Goal: Communication & Community: Answer question/provide support

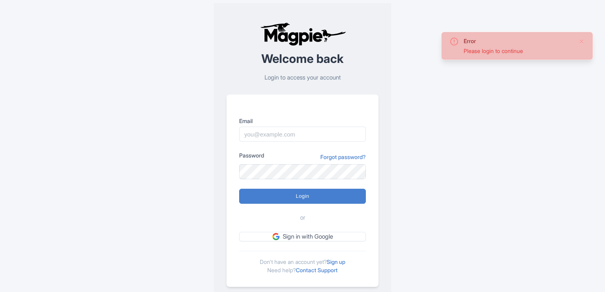
click at [275, 137] on input "Email" at bounding box center [302, 134] width 127 height 15
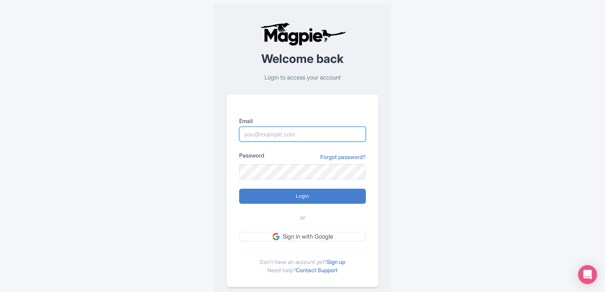
paste input "[EMAIL_ADDRESS][DOMAIN_NAME]"
type input "[EMAIL_ADDRESS][DOMAIN_NAME]"
click at [261, 169] on form "Email [EMAIL_ADDRESS][DOMAIN_NAME] Password Forgot password? Login or Sign in w…" at bounding box center [302, 179] width 127 height 125
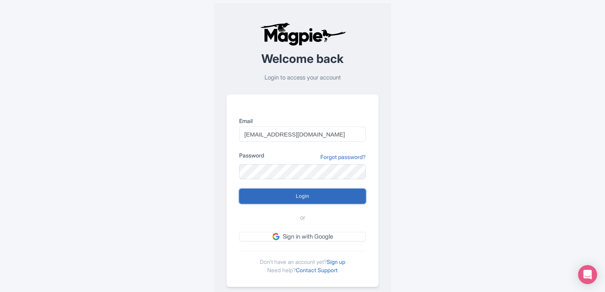
click at [258, 197] on input "Login" at bounding box center [302, 196] width 127 height 15
type input "Logging in..."
click at [262, 195] on input "Login" at bounding box center [302, 196] width 127 height 15
type input "Logging in..."
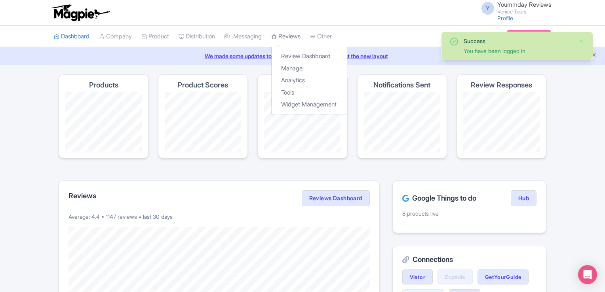
click at [301, 35] on link "Reviews" at bounding box center [285, 37] width 29 height 22
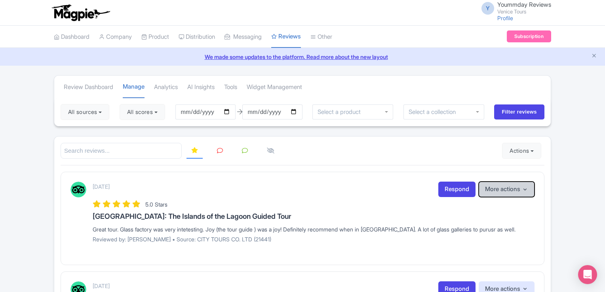
click at [524, 191] on icon "button" at bounding box center [525, 190] width 6 height 6
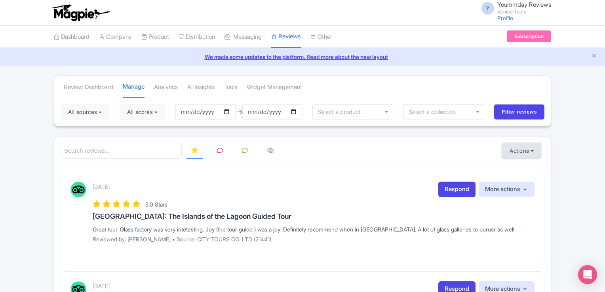
click at [533, 152] on button "Actions" at bounding box center [521, 151] width 39 height 16
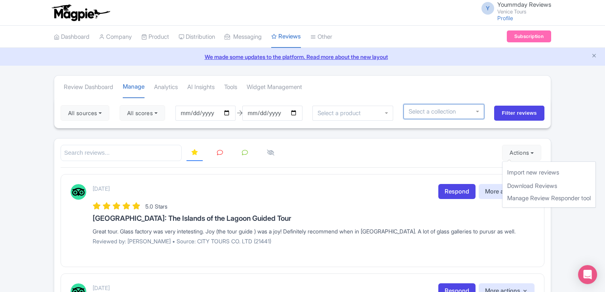
click at [477, 111] on div at bounding box center [444, 111] width 81 height 15
click at [479, 110] on div at bounding box center [444, 111] width 81 height 15
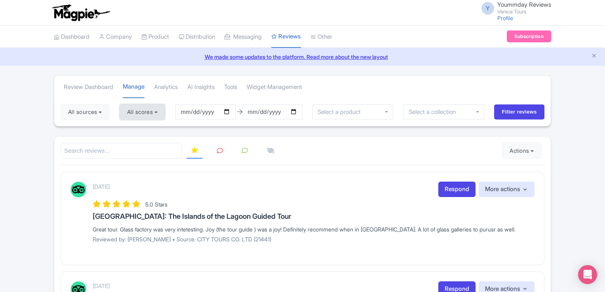
click at [156, 115] on button "All scores" at bounding box center [143, 112] width 46 height 16
click at [105, 114] on button "All sources" at bounding box center [85, 112] width 49 height 16
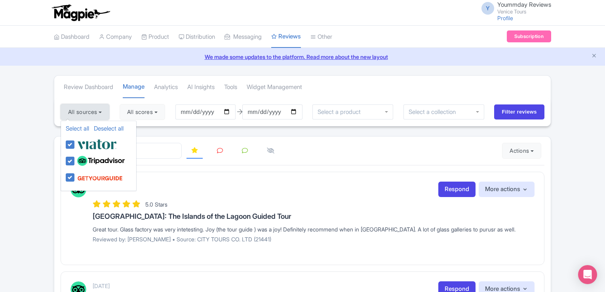
click at [105, 114] on button "All sources" at bounding box center [85, 112] width 49 height 16
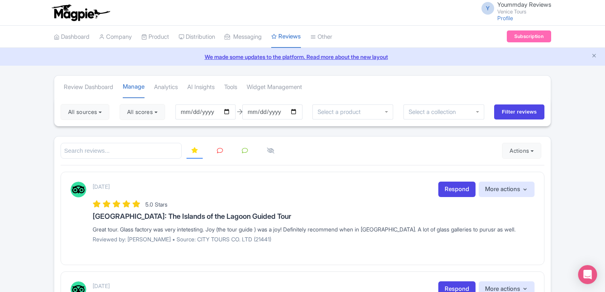
click at [327, 191] on div "September 04, 2025 Respond More actions Hide from this page Hide from review wi…" at bounding box center [314, 189] width 442 height 15
click at [528, 187] on icon "button" at bounding box center [525, 190] width 6 height 6
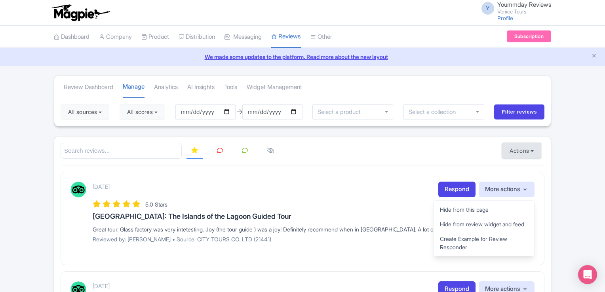
click at [536, 148] on button "Actions" at bounding box center [521, 151] width 39 height 16
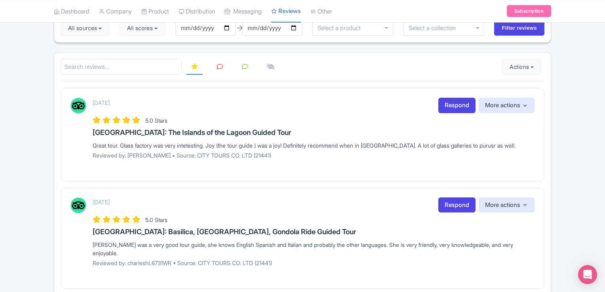
scroll to position [62, 0]
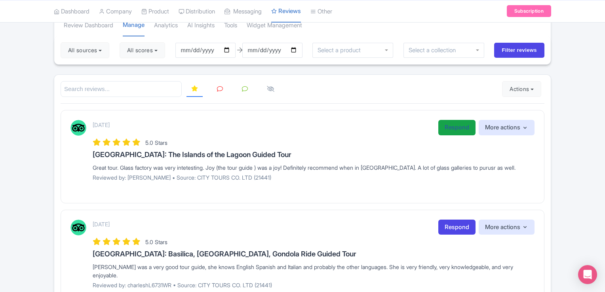
click at [452, 128] on link "Respond" at bounding box center [457, 127] width 37 height 15
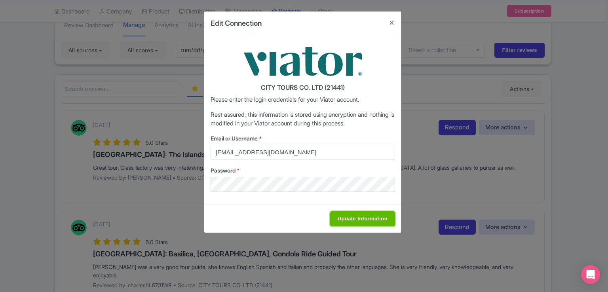
click at [353, 219] on input "Update Information" at bounding box center [362, 219] width 65 height 15
type input "Saving..."
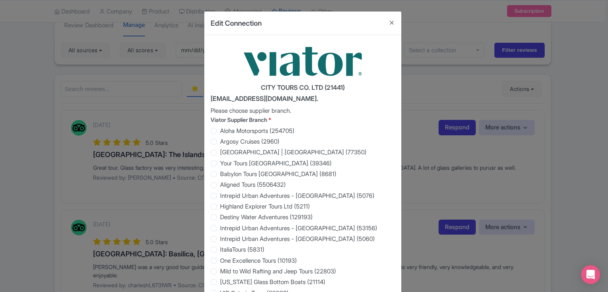
drag, startPoint x: 400, startPoint y: 246, endPoint x: 401, endPoint y: 284, distance: 38.5
click at [401, 284] on div "Edit Connection CITY TOURS CO. LTD (21441) viator@magpie.travel. Please choose …" at bounding box center [304, 146] width 608 height 292
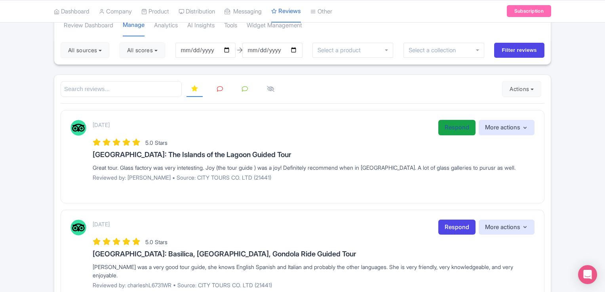
click at [443, 123] on link "Respond" at bounding box center [457, 127] width 37 height 15
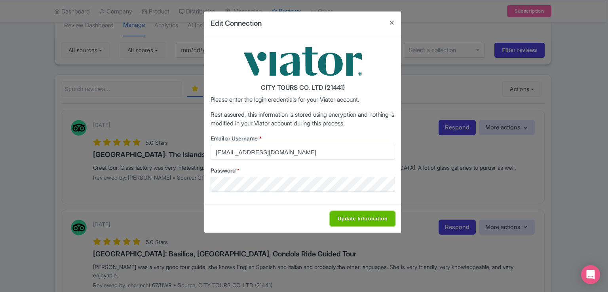
click at [360, 219] on input "Update Information" at bounding box center [362, 219] width 65 height 15
type input "Saving..."
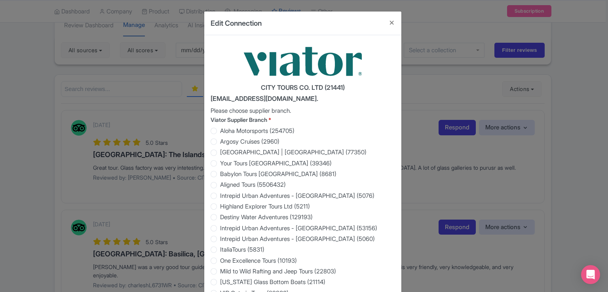
drag, startPoint x: 293, startPoint y: 22, endPoint x: 319, endPoint y: 105, distance: 86.8
click at [388, 271] on label "Mild to Wild Rafting and Jeep Tours (22803)" at bounding box center [303, 271] width 185 height 9
click at [228, 271] on input "Mild to Wild Rafting and Jeep Tours (22803)" at bounding box center [224, 271] width 8 height 8
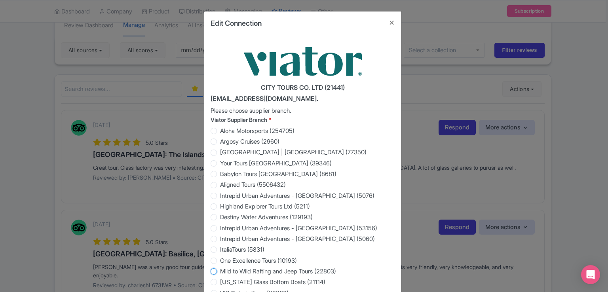
radio input "true"
click at [220, 271] on label "Mild to Wild Rafting and Jeep Tours (22803)" at bounding box center [278, 271] width 116 height 9
click at [220, 271] on input "Mild to Wild Rafting and Jeep Tours (22803)" at bounding box center [224, 271] width 8 height 8
click at [241, 100] on h4 "viator@magpie.travel." at bounding box center [303, 98] width 185 height 7
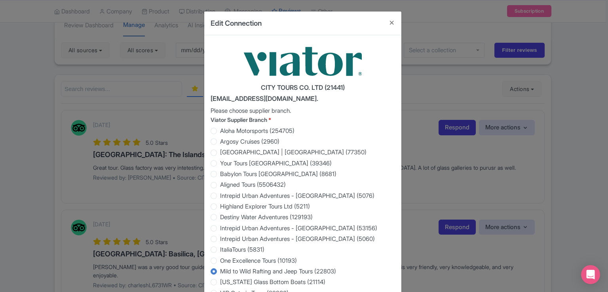
click at [390, 23] on button "Close" at bounding box center [392, 22] width 19 height 23
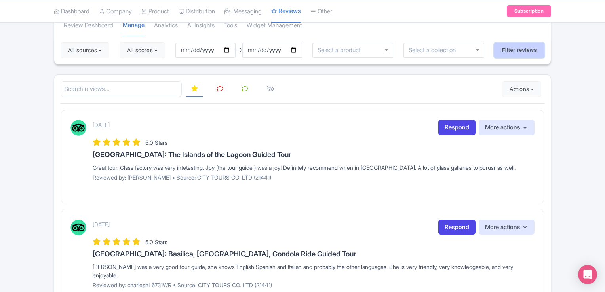
click at [504, 53] on input "Filter reviews" at bounding box center [519, 50] width 50 height 15
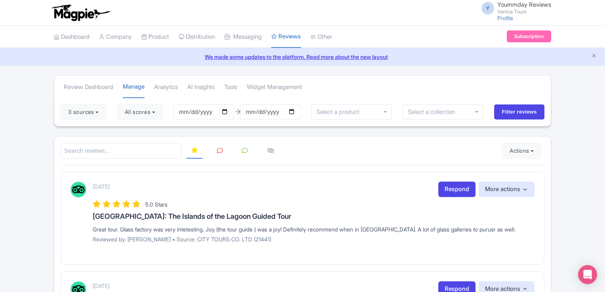
click at [220, 149] on icon at bounding box center [220, 151] width 6 height 6
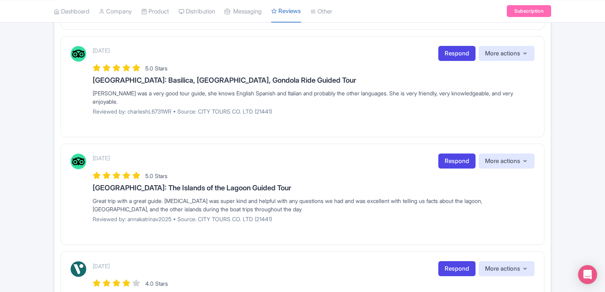
scroll to position [238, 0]
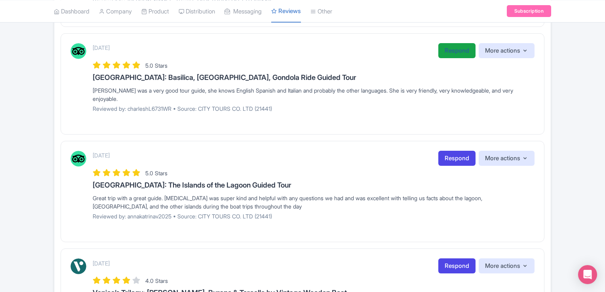
click at [457, 54] on link "Respond" at bounding box center [457, 50] width 37 height 15
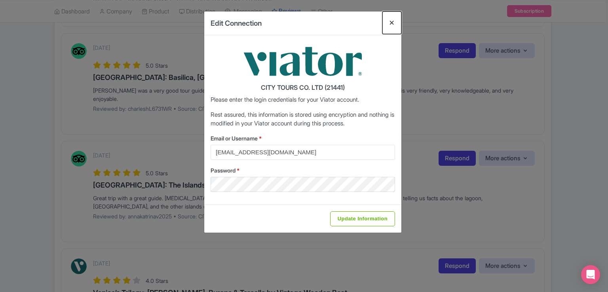
click at [392, 21] on button "Close" at bounding box center [392, 22] width 19 height 23
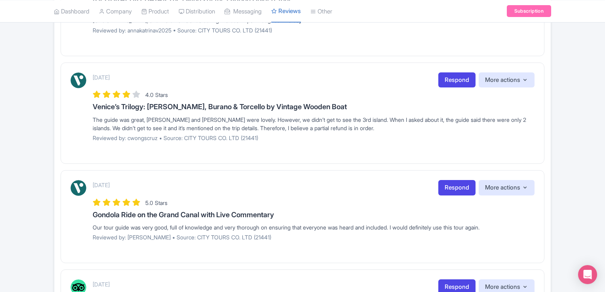
scroll to position [446, 0]
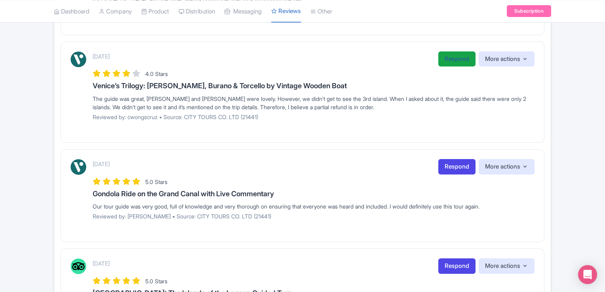
click at [457, 61] on link "Respond" at bounding box center [457, 58] width 37 height 15
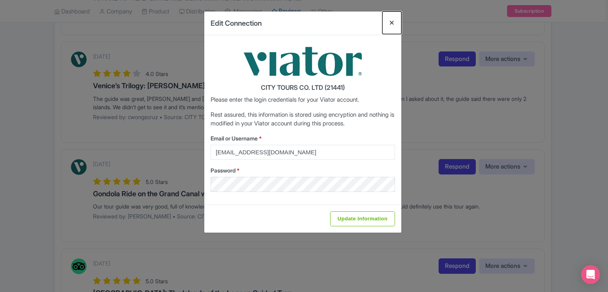
click at [393, 24] on button "Close" at bounding box center [392, 22] width 19 height 23
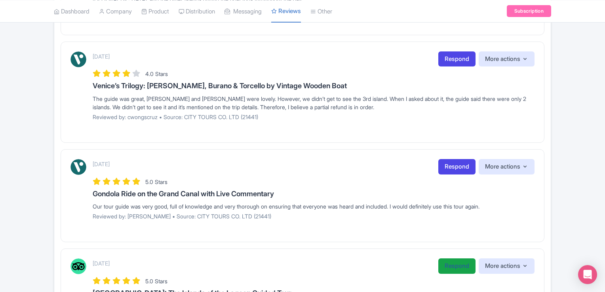
click at [447, 265] on link "Respond" at bounding box center [457, 266] width 37 height 15
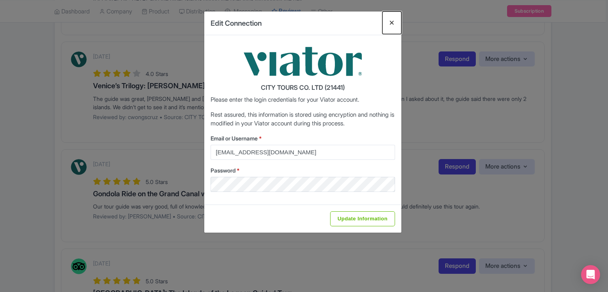
click at [391, 21] on button "Close" at bounding box center [392, 22] width 19 height 23
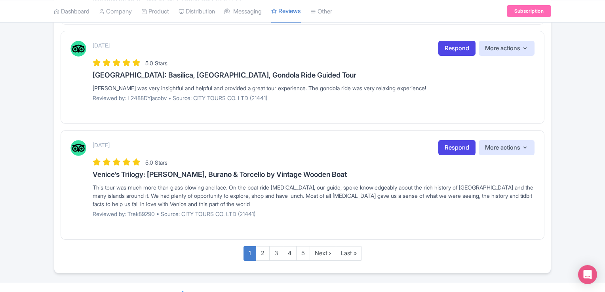
scroll to position [1000, 0]
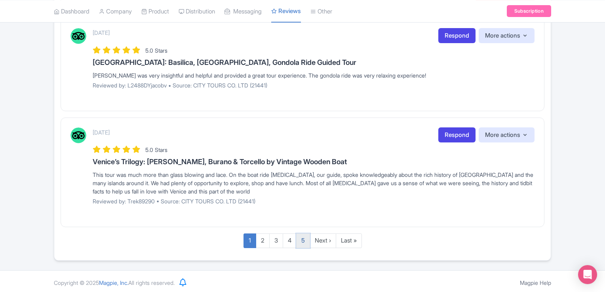
click at [301, 241] on link "5" at bounding box center [303, 241] width 14 height 15
click at [303, 240] on link "5" at bounding box center [303, 241] width 14 height 15
click at [302, 236] on link "5" at bounding box center [303, 241] width 14 height 15
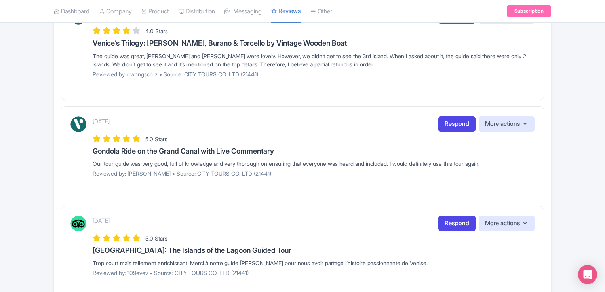
scroll to position [233, 0]
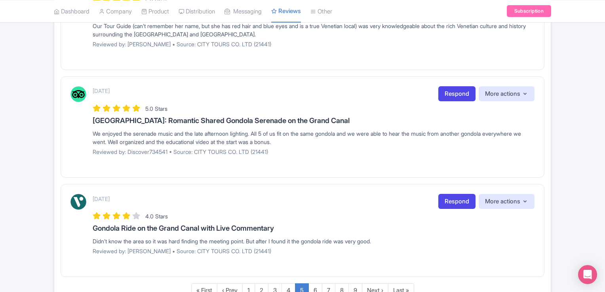
scroll to position [936, 0]
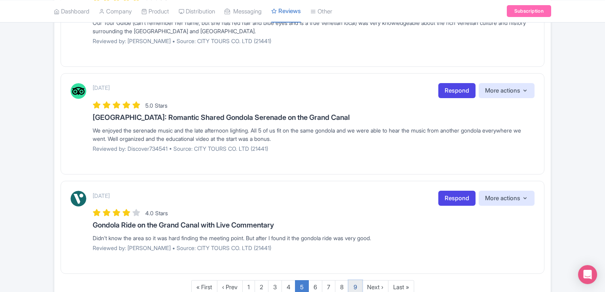
click at [354, 284] on link "9" at bounding box center [356, 287] width 14 height 15
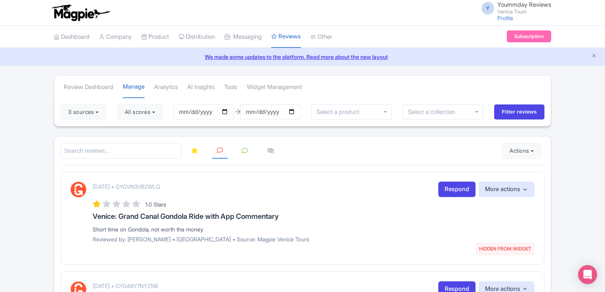
scroll to position [164, 0]
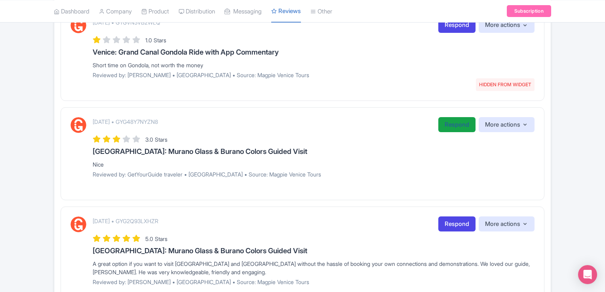
click at [449, 122] on link "Respond" at bounding box center [457, 124] width 37 height 15
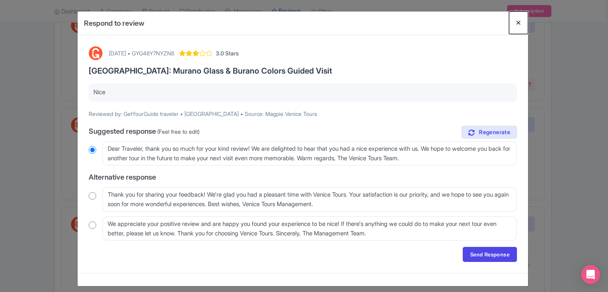
click at [517, 23] on button "Close" at bounding box center [518, 22] width 19 height 23
